Goal: Transaction & Acquisition: Obtain resource

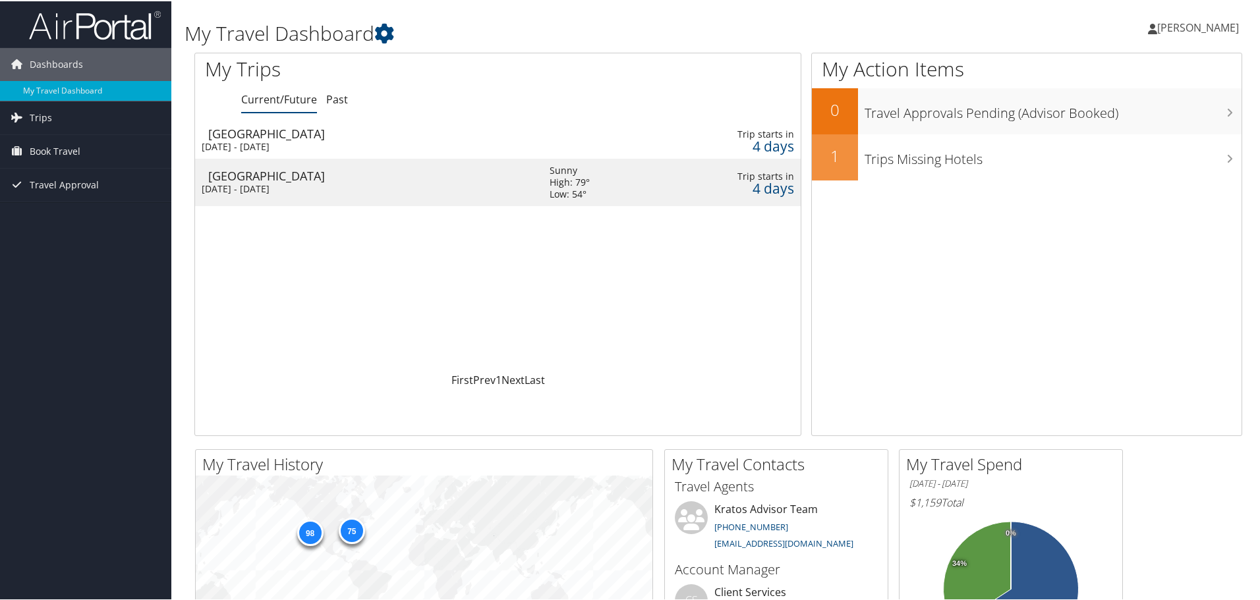
click at [246, 143] on div "Wed 8 Oct 2025 - Sun 12 Oct 2025" at bounding box center [366, 146] width 328 height 12
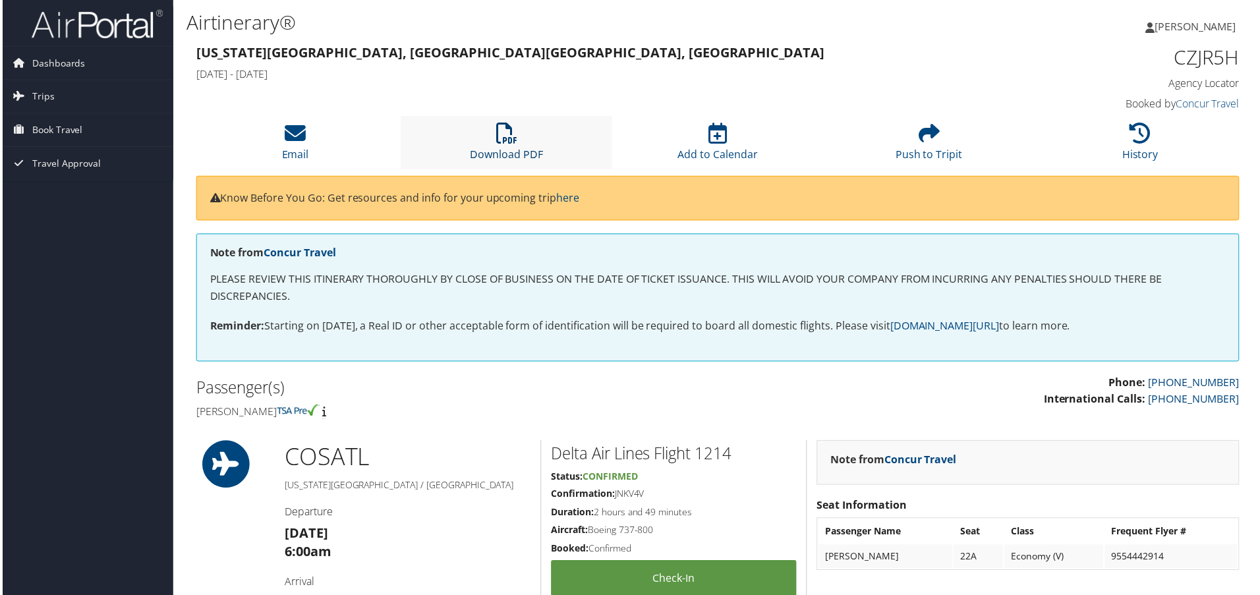
click at [486, 149] on link "Download PDF" at bounding box center [506, 146] width 73 height 32
drag, startPoint x: 62, startPoint y: 65, endPoint x: 125, endPoint y: 92, distance: 69.0
click at [62, 65] on span "Dashboards" at bounding box center [56, 63] width 53 height 33
click at [38, 117] on span "Trips" at bounding box center [41, 116] width 22 height 33
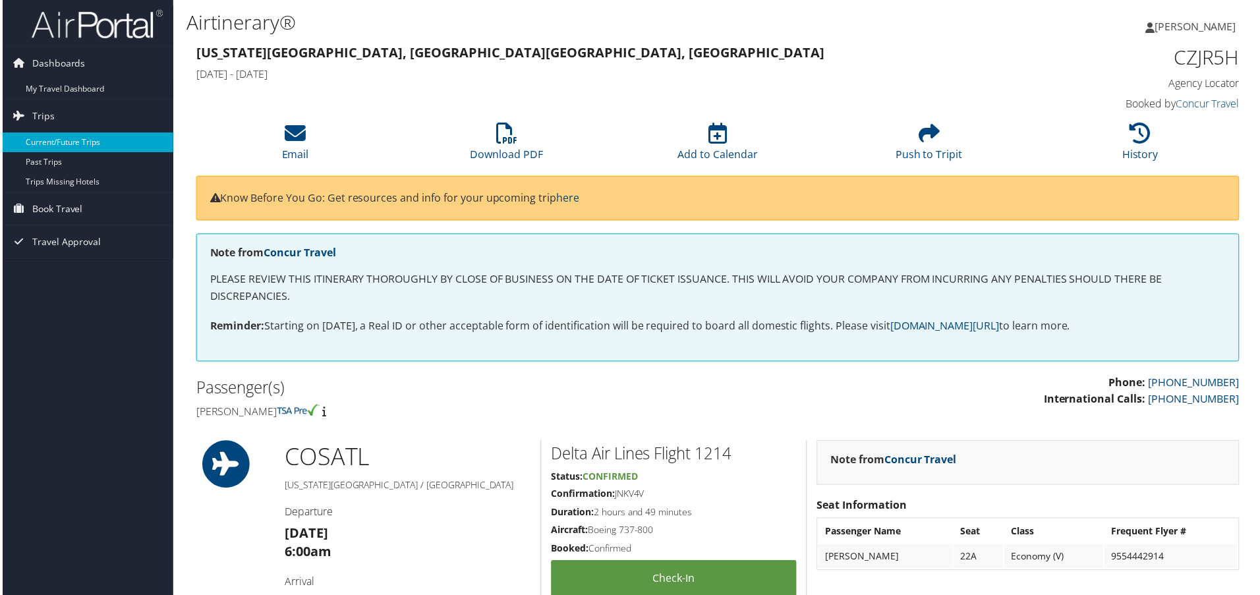
click at [78, 141] on link "Current/Future Trips" at bounding box center [85, 143] width 171 height 20
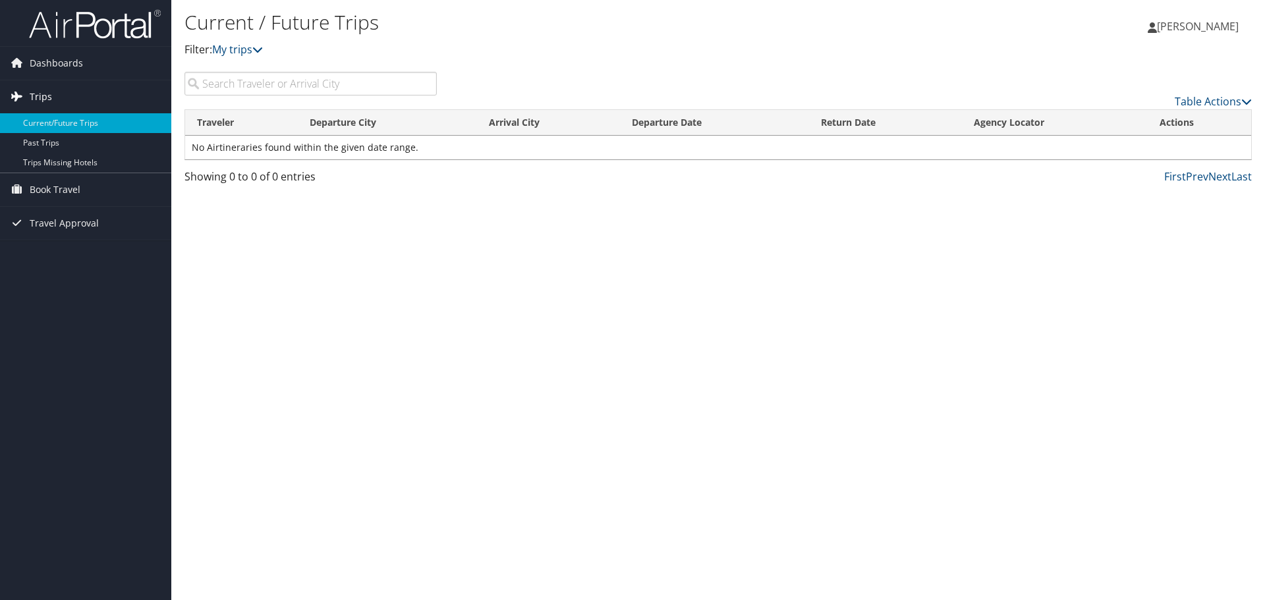
click at [40, 94] on span "Trips" at bounding box center [41, 96] width 22 height 33
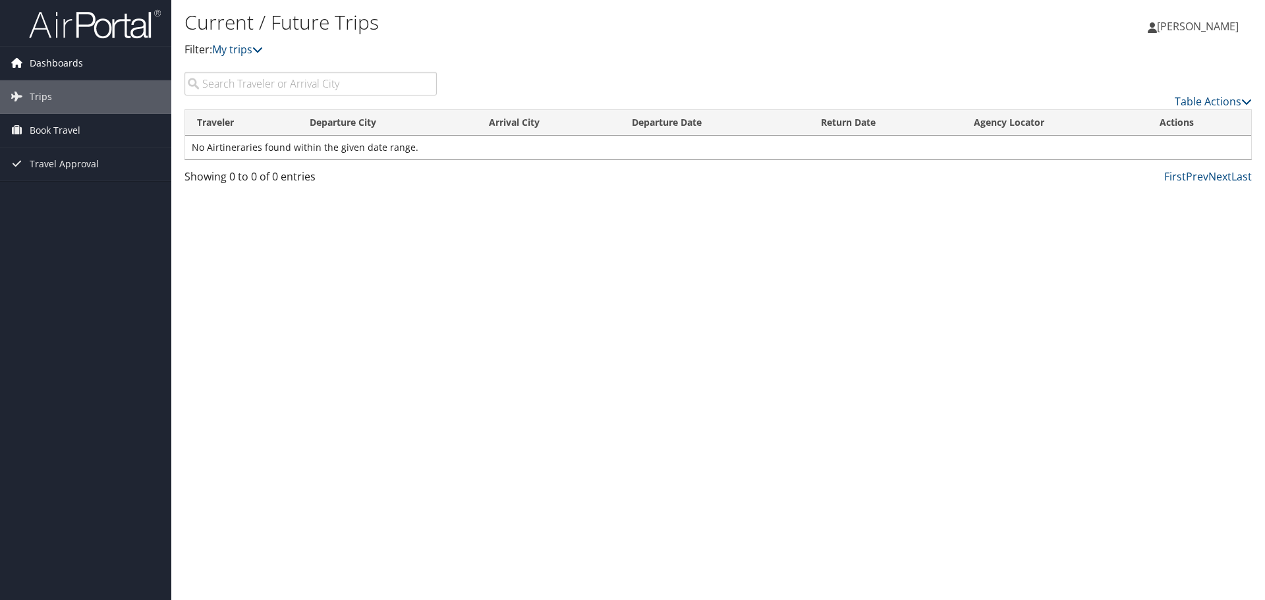
click at [47, 64] on span "Dashboards" at bounding box center [56, 63] width 53 height 33
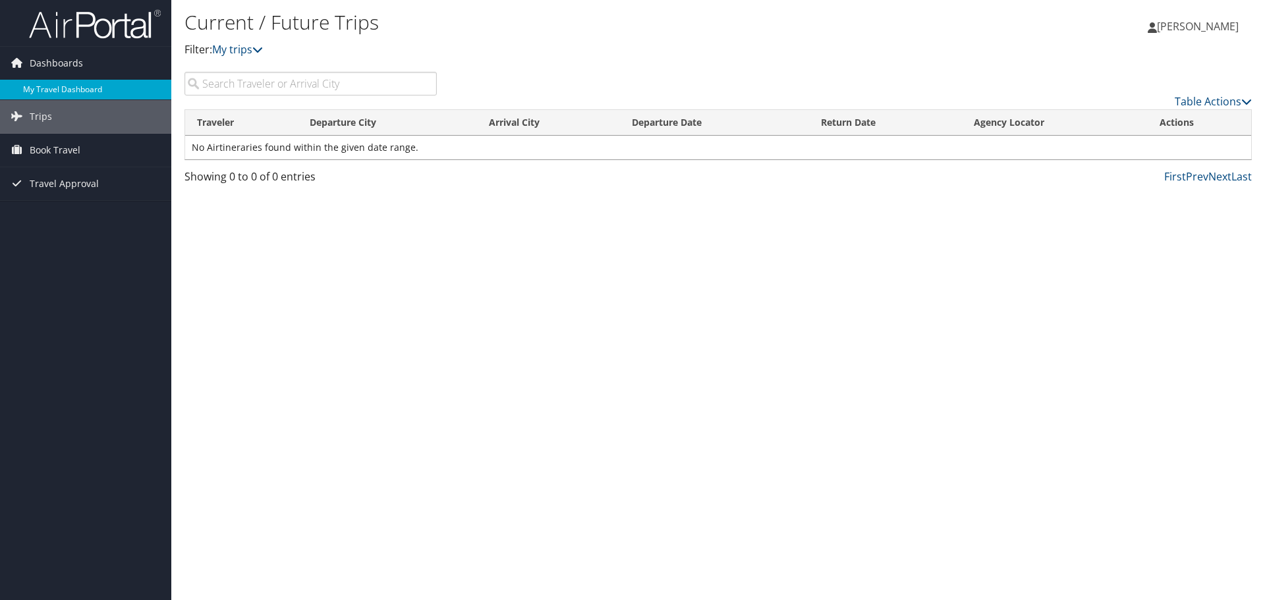
click at [47, 86] on link "My Travel Dashboard" at bounding box center [85, 90] width 171 height 20
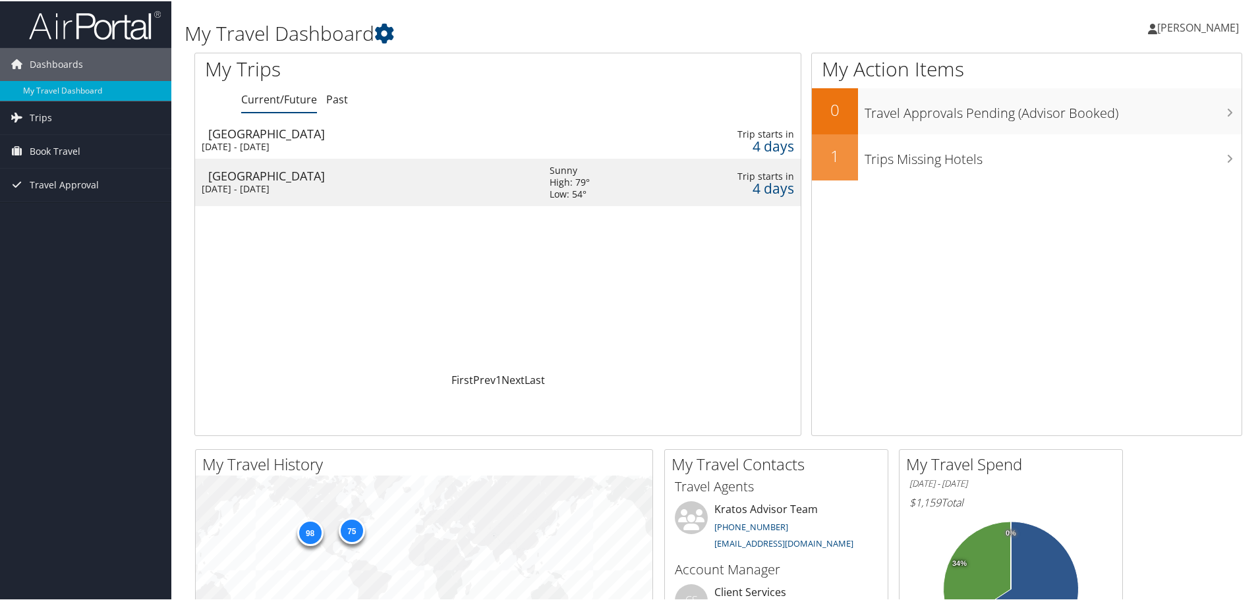
click at [258, 185] on div "Wed 8 Oct 2025 - Fri 10 Oct 2025" at bounding box center [366, 188] width 328 height 12
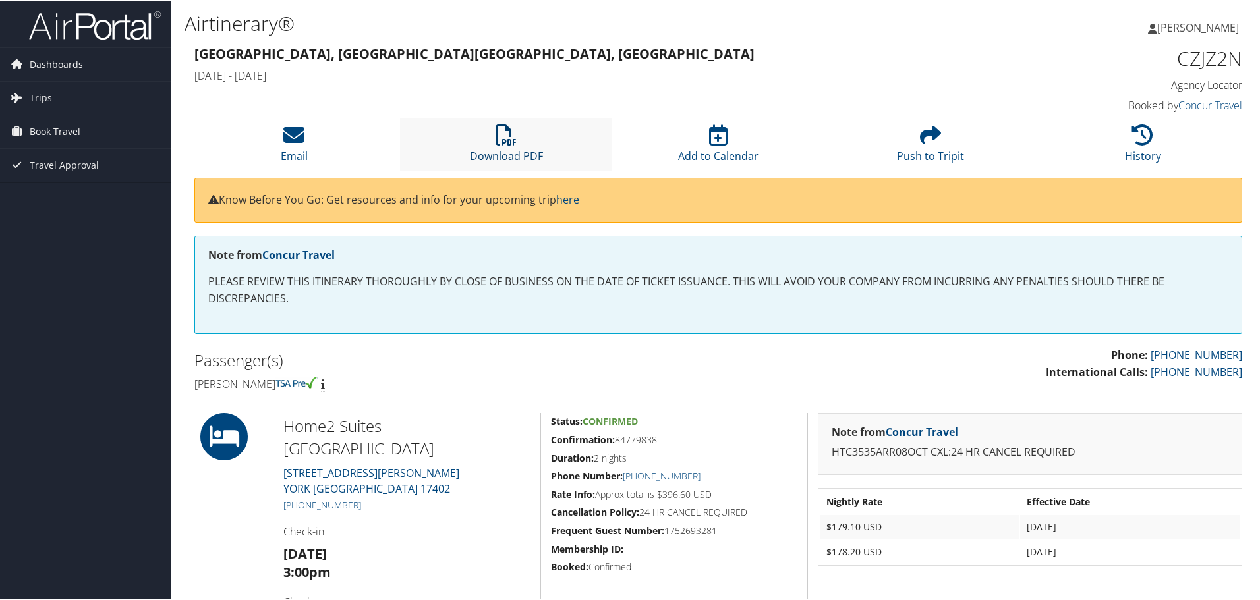
click at [504, 134] on icon at bounding box center [506, 133] width 21 height 21
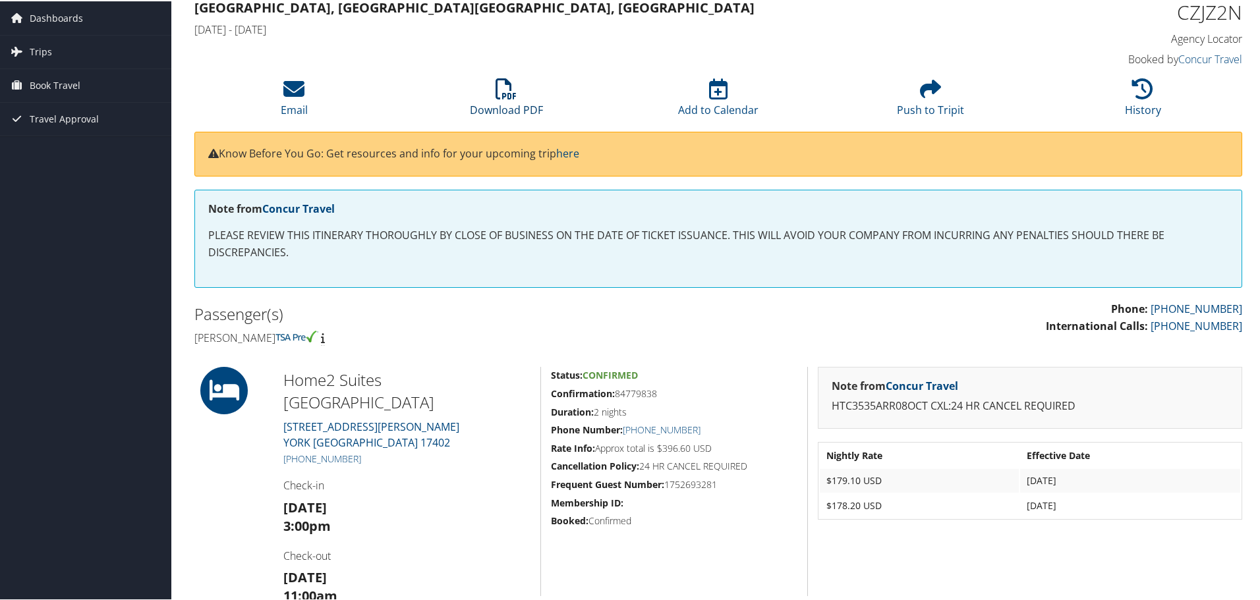
scroll to position [66, 0]
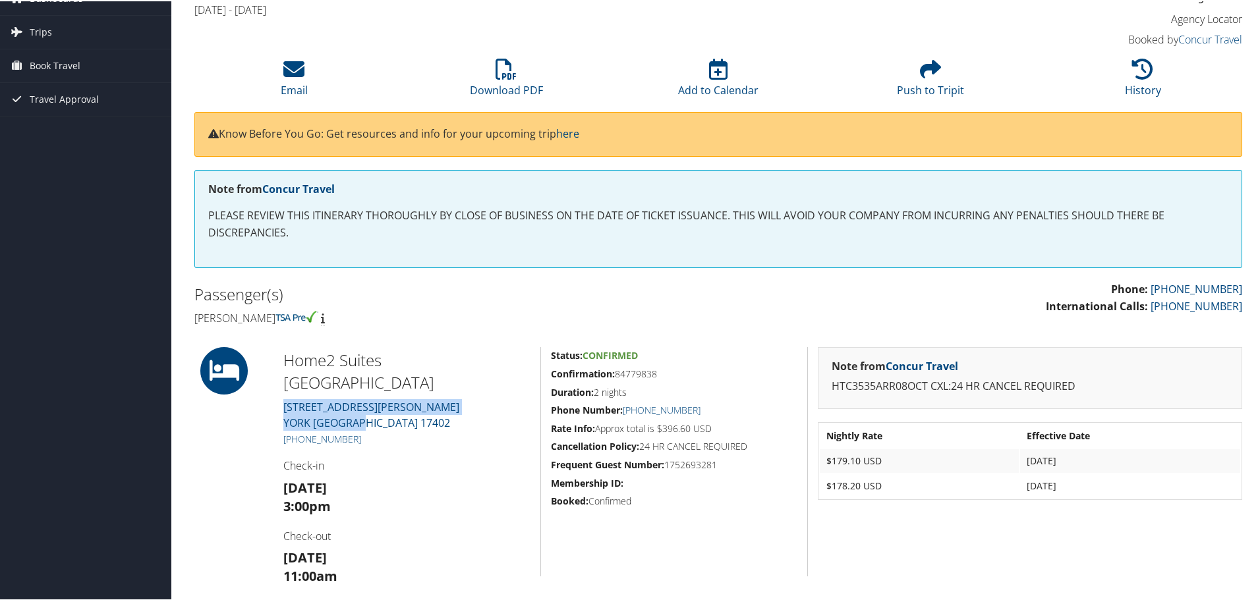
drag, startPoint x: 416, startPoint y: 401, endPoint x: 273, endPoint y: 387, distance: 143.7
click at [273, 387] on div "Home2 Suites [GEOGRAPHIC_DATA][STREET_ADDRESS][PERSON_NAME] [PHONE_NUMBER] Chec…" at bounding box center [406, 460] width 267 height 229
copy link "[STREET_ADDRESS][PERSON_NAME]"
click at [449, 408] on div "Home2 Suites [GEOGRAPHIC_DATA][STREET_ADDRESS][PERSON_NAME] [PHONE_NUMBER] Chec…" at bounding box center [406, 460] width 267 height 229
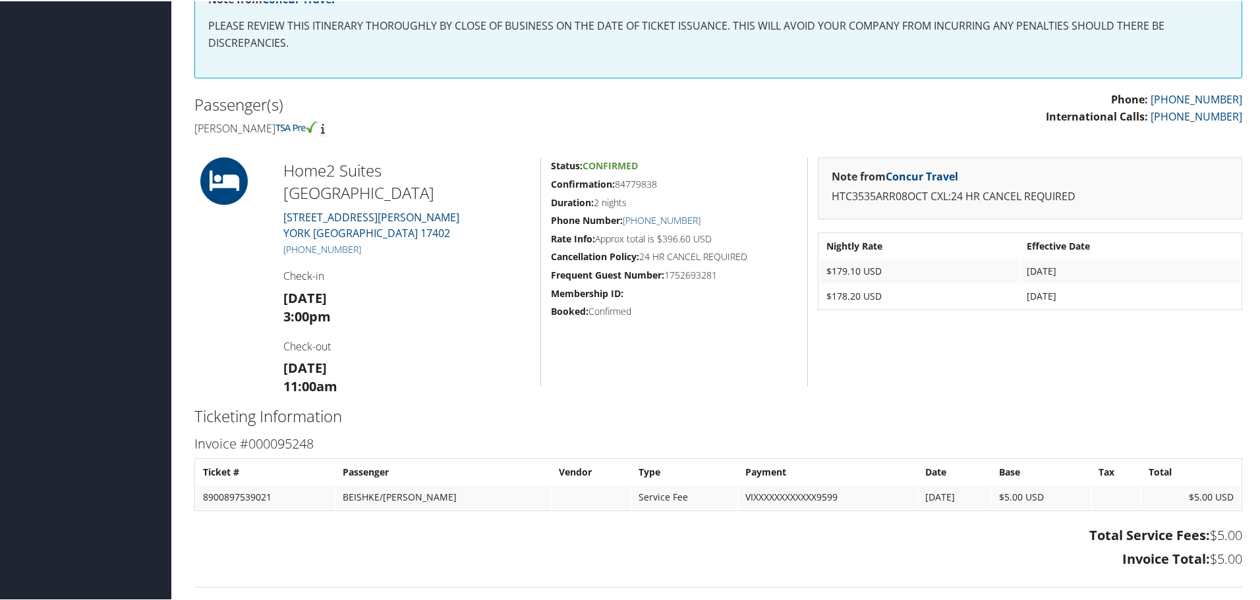
scroll to position [132, 0]
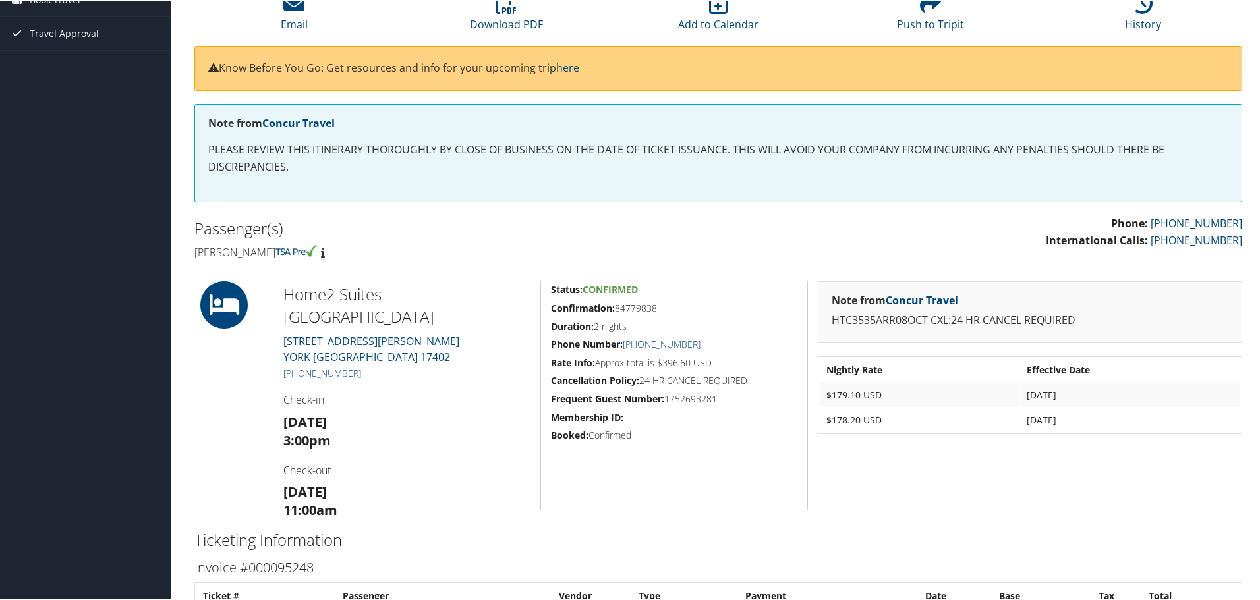
click at [598, 485] on div "Status: Confirmed Confirmation: 84779838 Duration: 2 nights Phone Number: [PHON…" at bounding box center [673, 394] width 267 height 229
click at [502, 280] on div "Home2 Suites [GEOGRAPHIC_DATA][STREET_ADDRESS][PERSON_NAME] [PHONE_NUMBER] Chec…" at bounding box center [406, 394] width 267 height 229
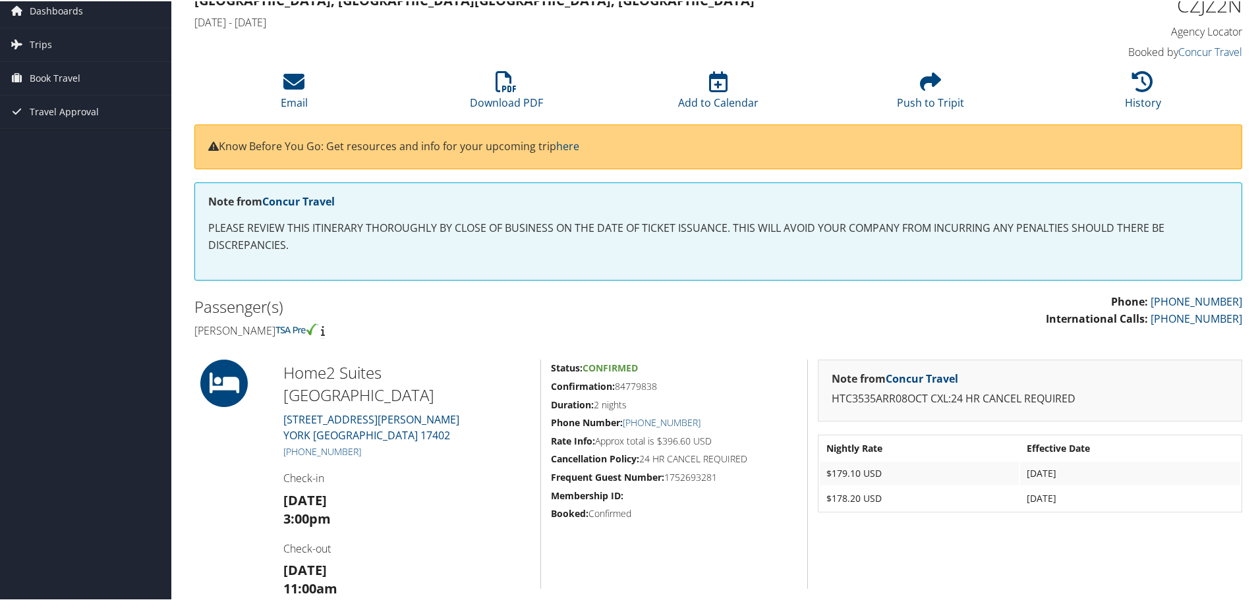
scroll to position [0, 0]
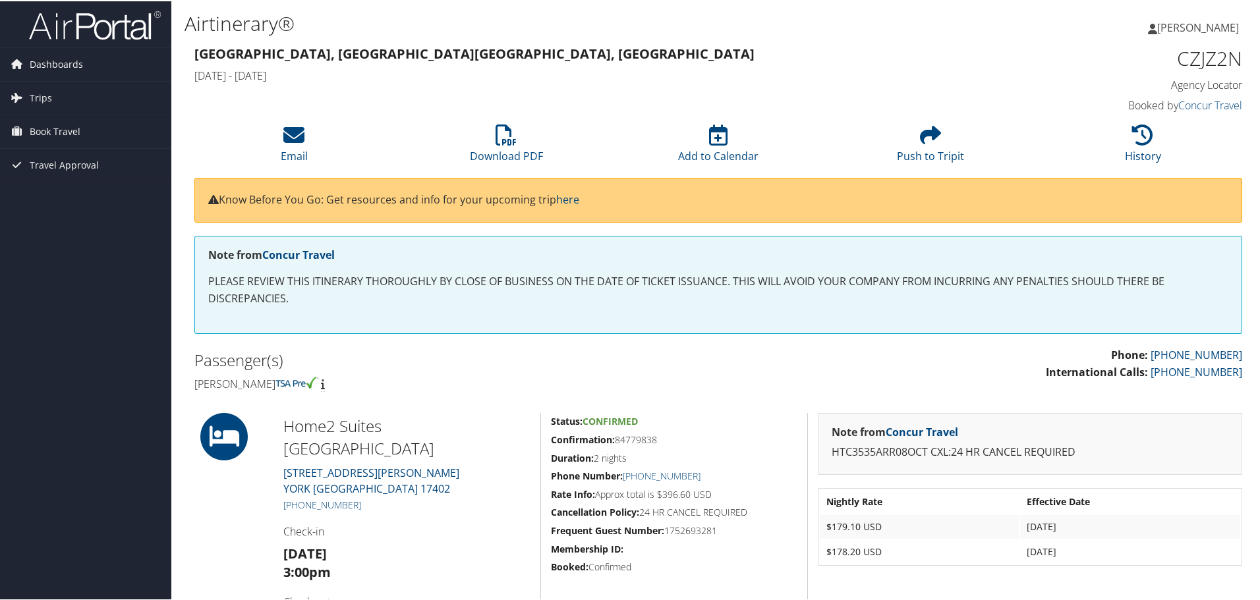
click at [640, 364] on h2 "Passenger(s)" at bounding box center [451, 359] width 514 height 22
click at [474, 389] on h4 "[PERSON_NAME]" at bounding box center [451, 383] width 514 height 14
click at [553, 345] on div "Note from Concur Travel PLEASE REVIEW THIS ITINERARY THOROUGHLY BY CLOSE OF BUS…" at bounding box center [717, 290] width 1067 height 111
click at [523, 350] on h2 "Passenger(s)" at bounding box center [451, 359] width 514 height 22
click at [486, 383] on h4 "[PERSON_NAME]" at bounding box center [451, 383] width 514 height 14
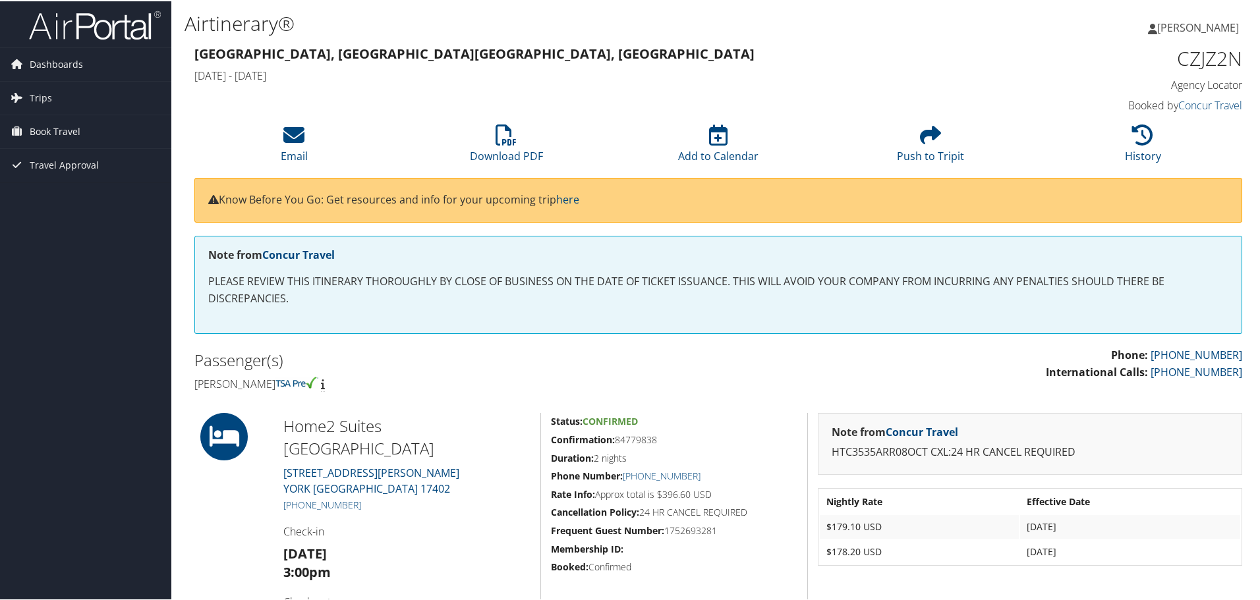
click at [507, 51] on h3 "[GEOGRAPHIC_DATA], MD [GEOGRAPHIC_DATA], [GEOGRAPHIC_DATA]" at bounding box center [584, 52] width 781 height 18
click at [664, 376] on h4 "[PERSON_NAME]" at bounding box center [451, 383] width 514 height 14
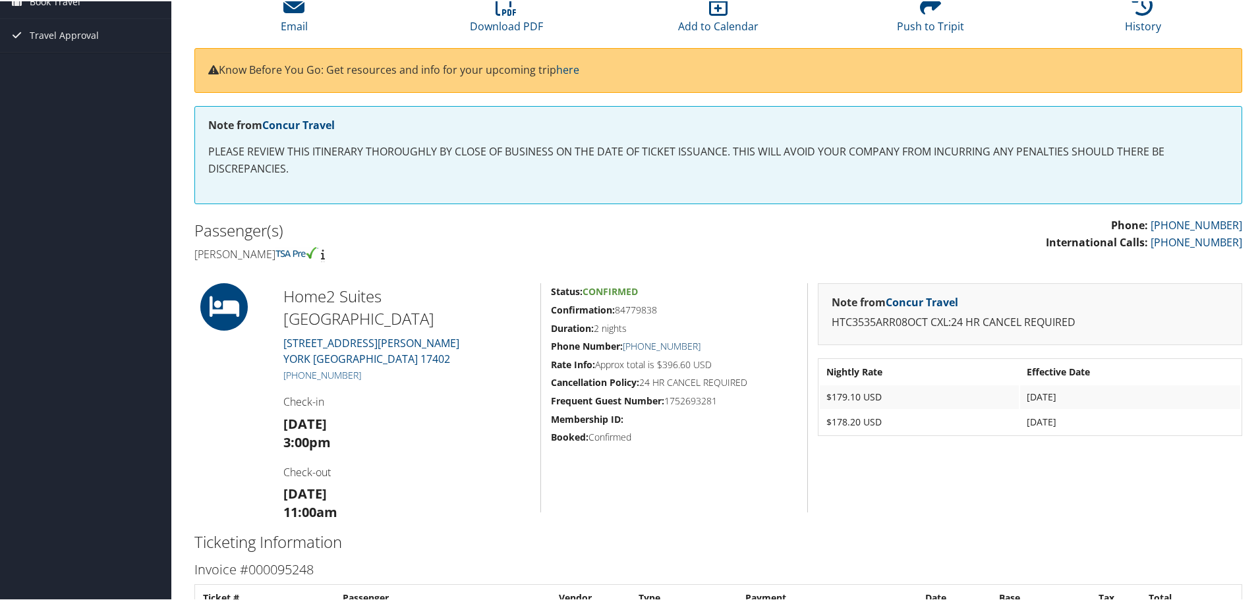
scroll to position [132, 0]
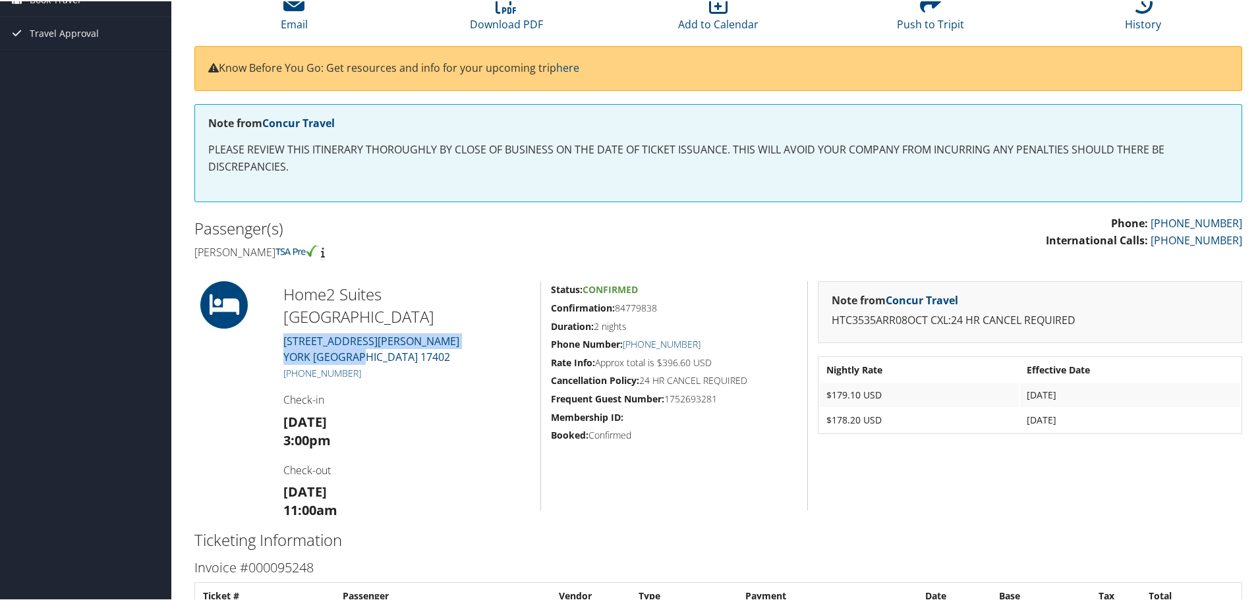
drag, startPoint x: 359, startPoint y: 332, endPoint x: 274, endPoint y: 318, distance: 86.2
click at [274, 318] on div "Home2 Suites [GEOGRAPHIC_DATA][STREET_ADDRESS][PERSON_NAME] [PHONE_NUMBER] Chec…" at bounding box center [406, 394] width 267 height 229
copy link "[STREET_ADDRESS][PERSON_NAME]"
